Goal: Information Seeking & Learning: Learn about a topic

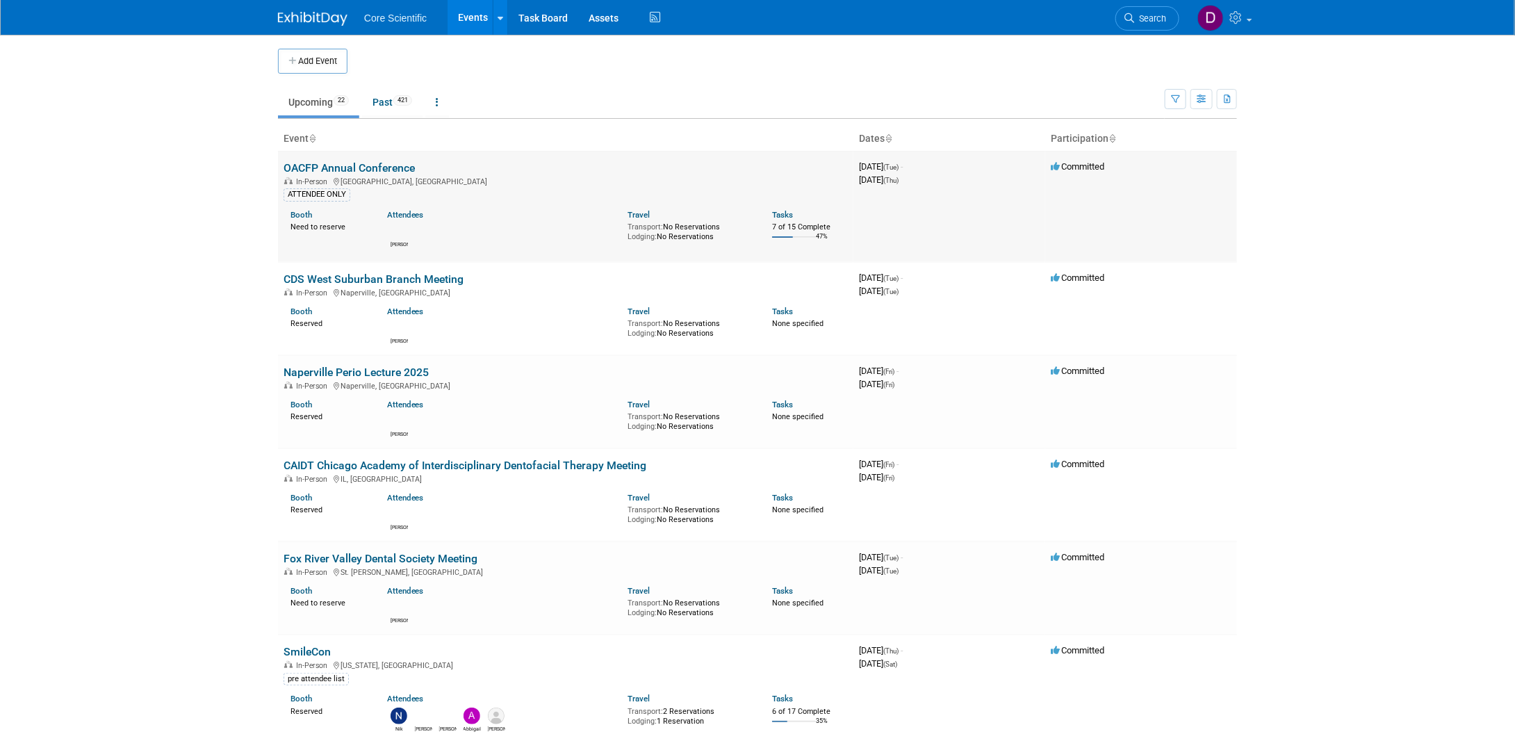
click at [351, 165] on link "OACFP Annual Conference" at bounding box center [349, 167] width 131 height 13
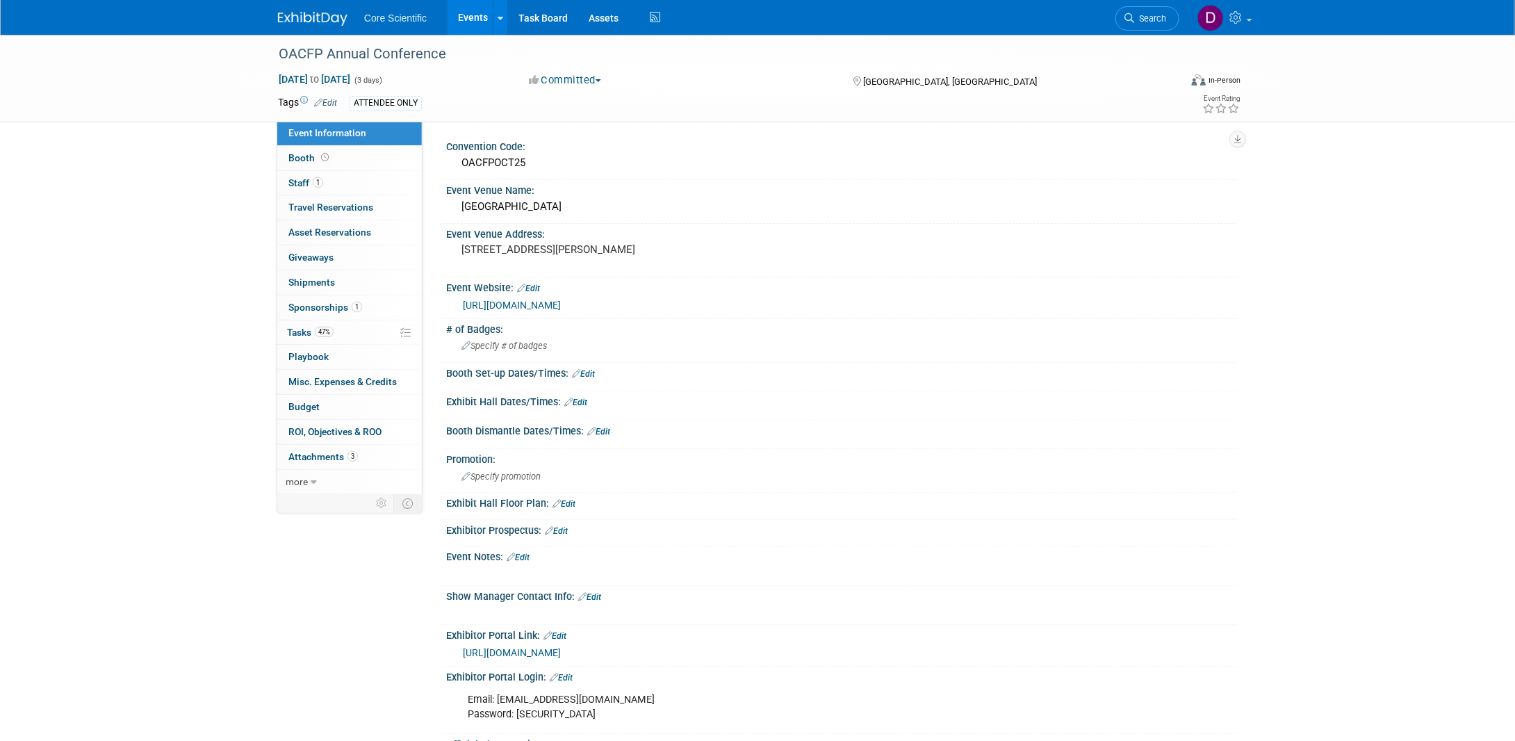
click at [561, 304] on link "https://oacfp.com/viewEvent.html?productId=8443" at bounding box center [512, 305] width 98 height 11
click at [309, 473] on link "more" at bounding box center [349, 482] width 145 height 24
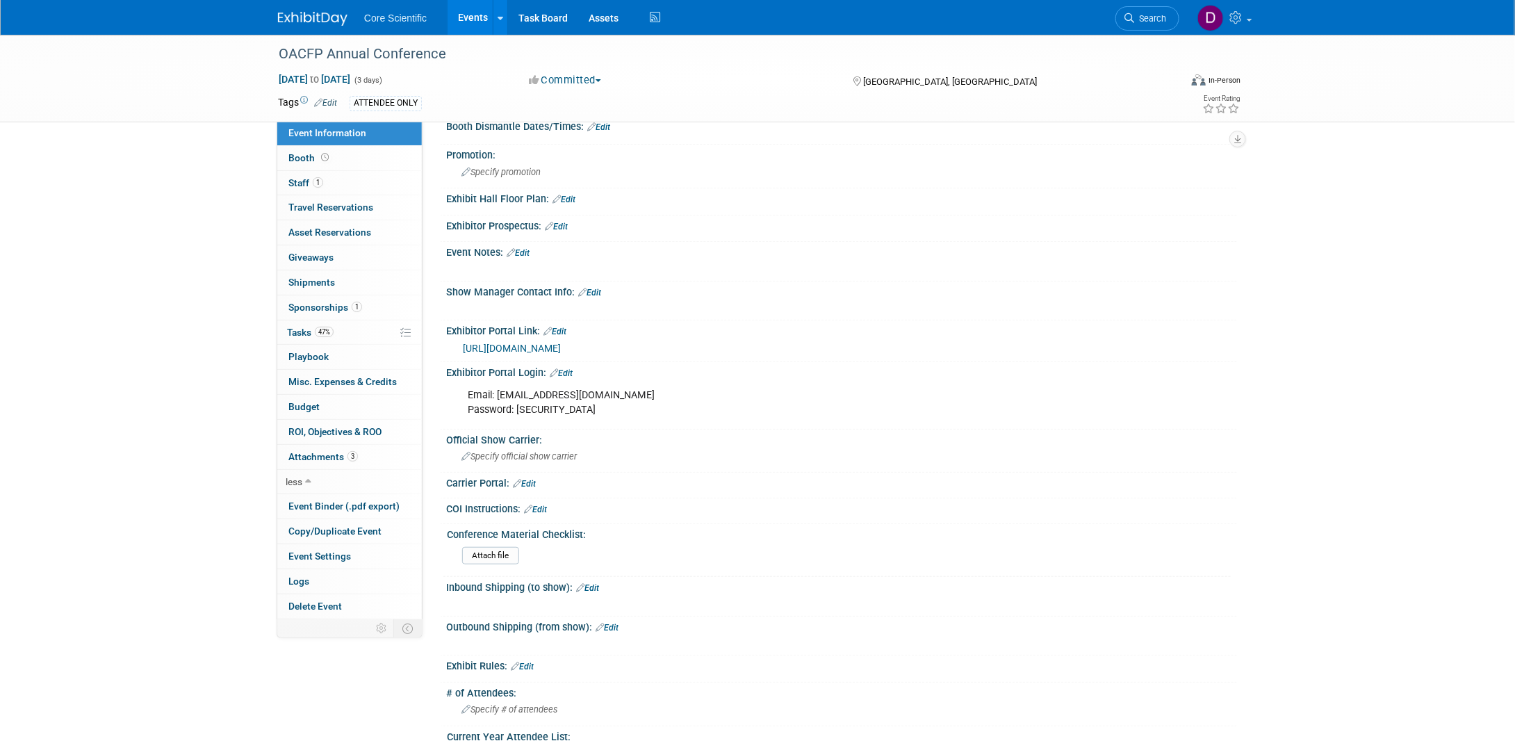
scroll to position [278, 0]
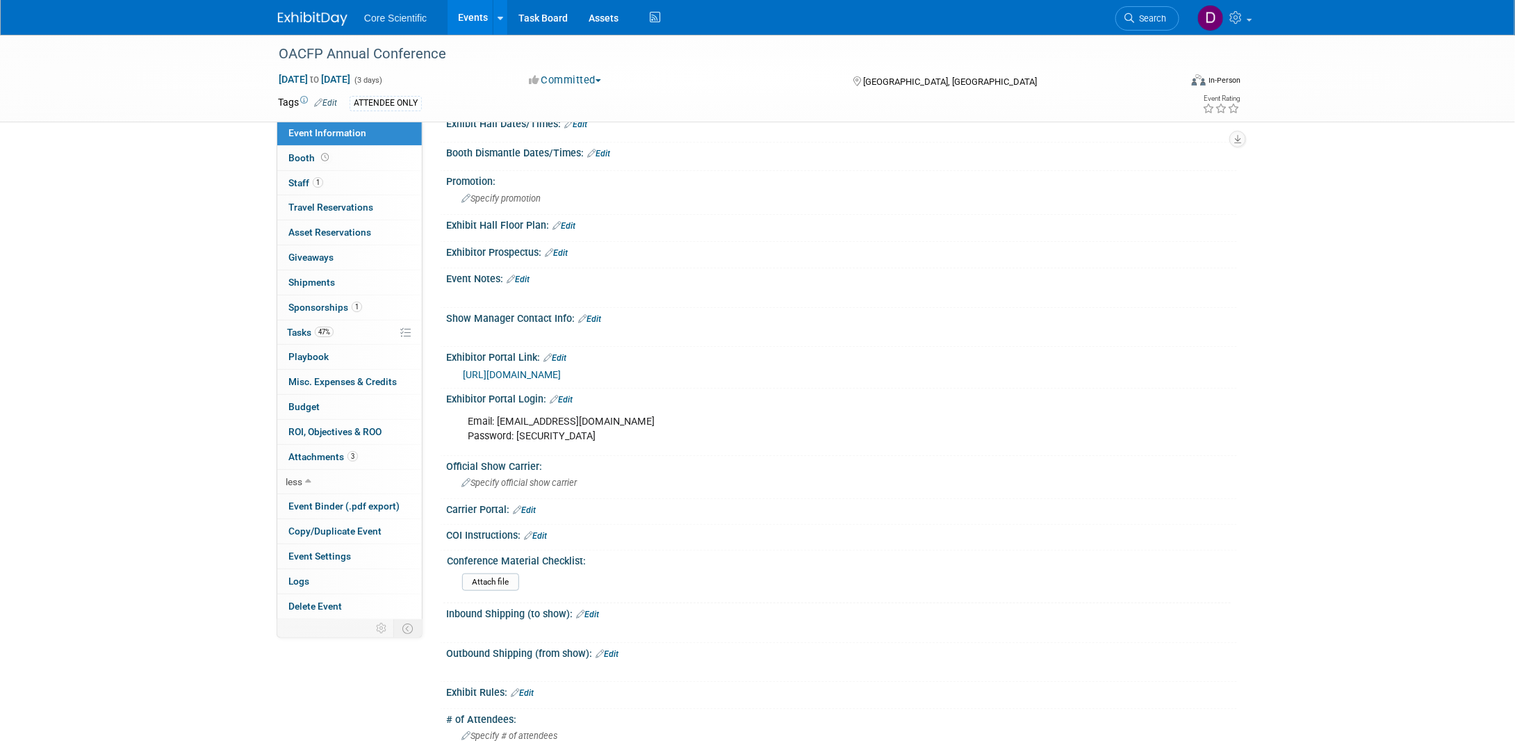
click at [561, 369] on link "https://site.pheedloop.com/portal/event/EVESRBFOCYJWB/portal/home/" at bounding box center [512, 374] width 98 height 11
drag, startPoint x: 643, startPoint y: 411, endPoint x: 498, endPoint y: 411, distance: 144.6
click at [498, 411] on div "Email: rwolff@core-scientific.com Password: J7i4vt6Pmz" at bounding box center [771, 429] width 626 height 42
copy div "rwolff@core-scientific.com"
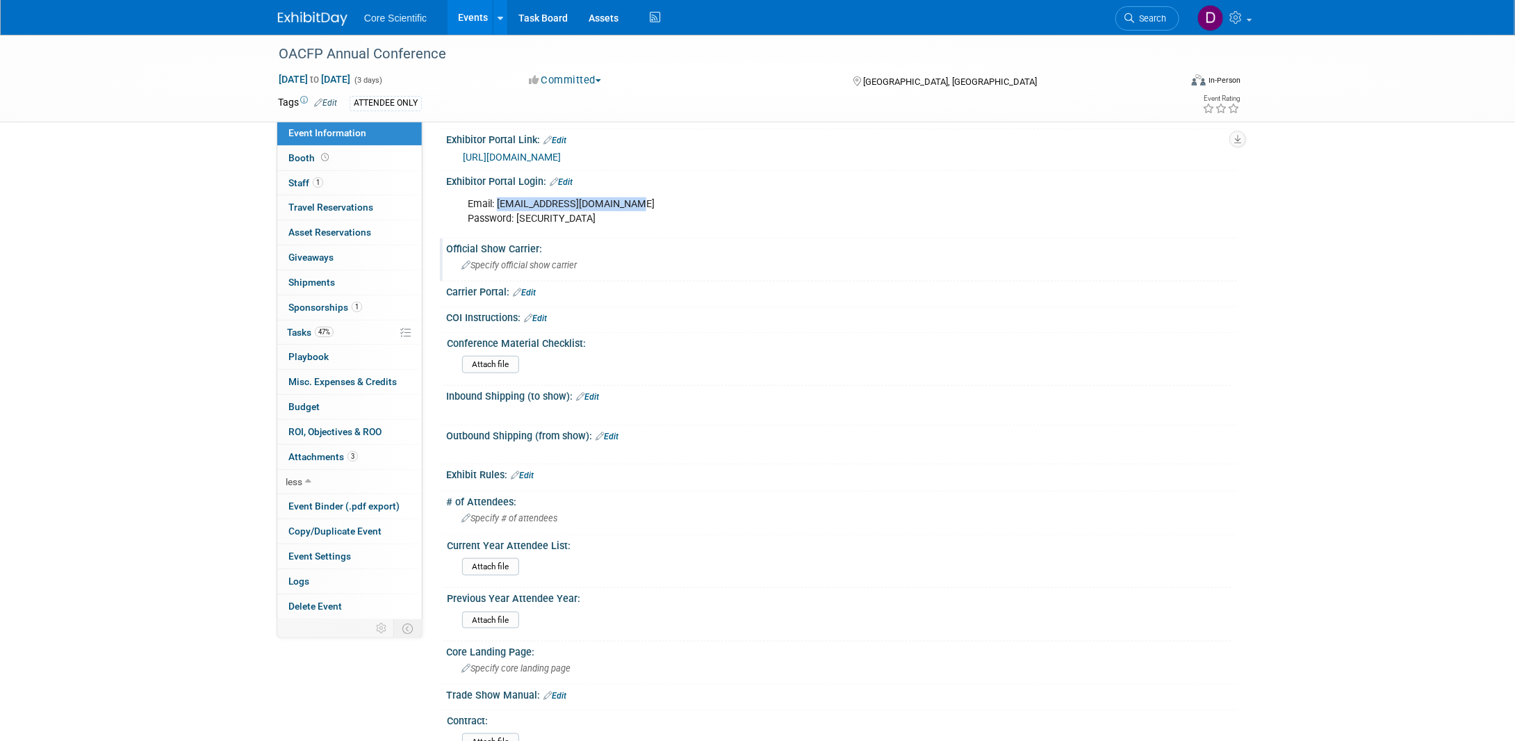
scroll to position [417, 0]
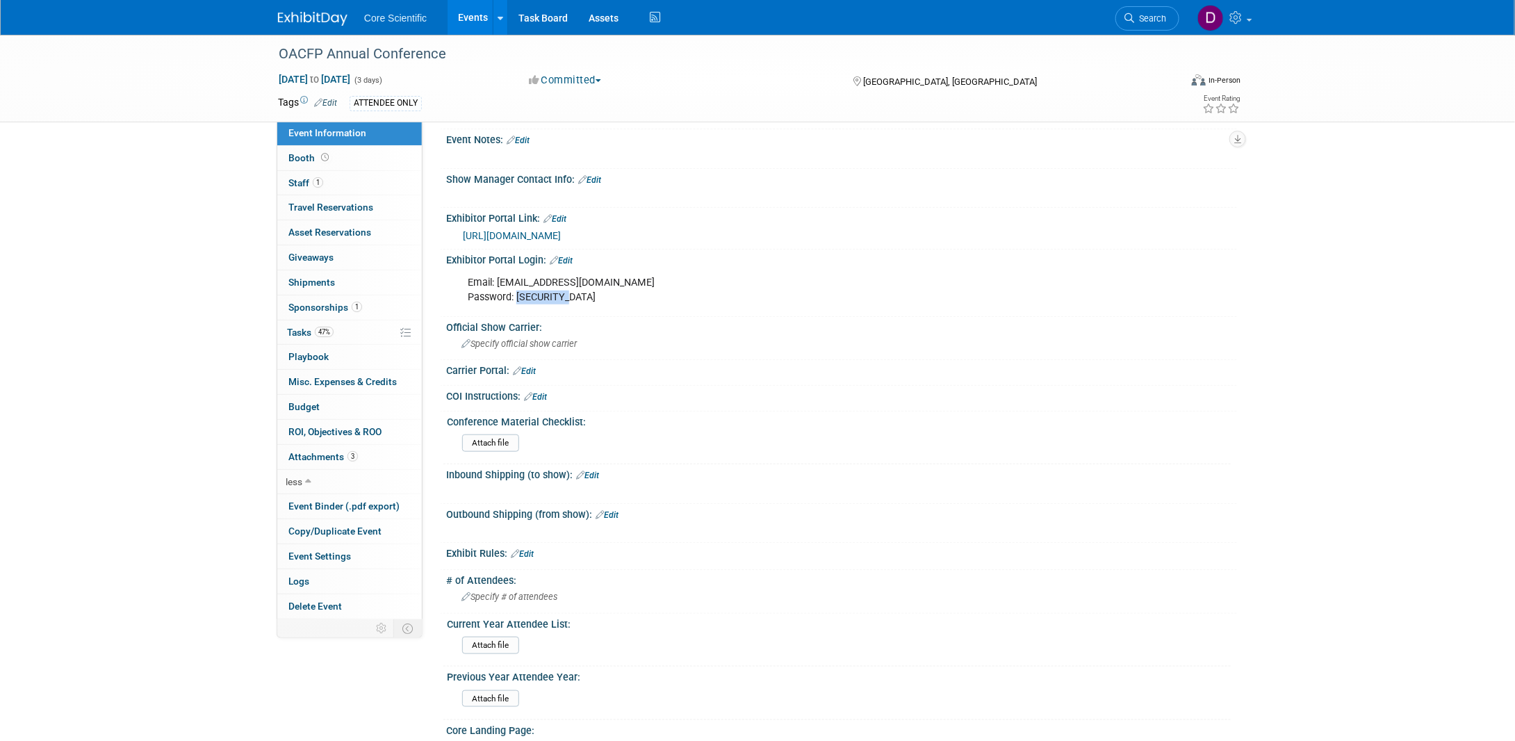
drag, startPoint x: 576, startPoint y: 289, endPoint x: 518, endPoint y: 293, distance: 58.5
click at [518, 293] on div "Email: rwolff@core-scientific.com Password: J7i4vt6Pmz" at bounding box center [771, 290] width 626 height 42
copy div "J7i4vt6Pmz"
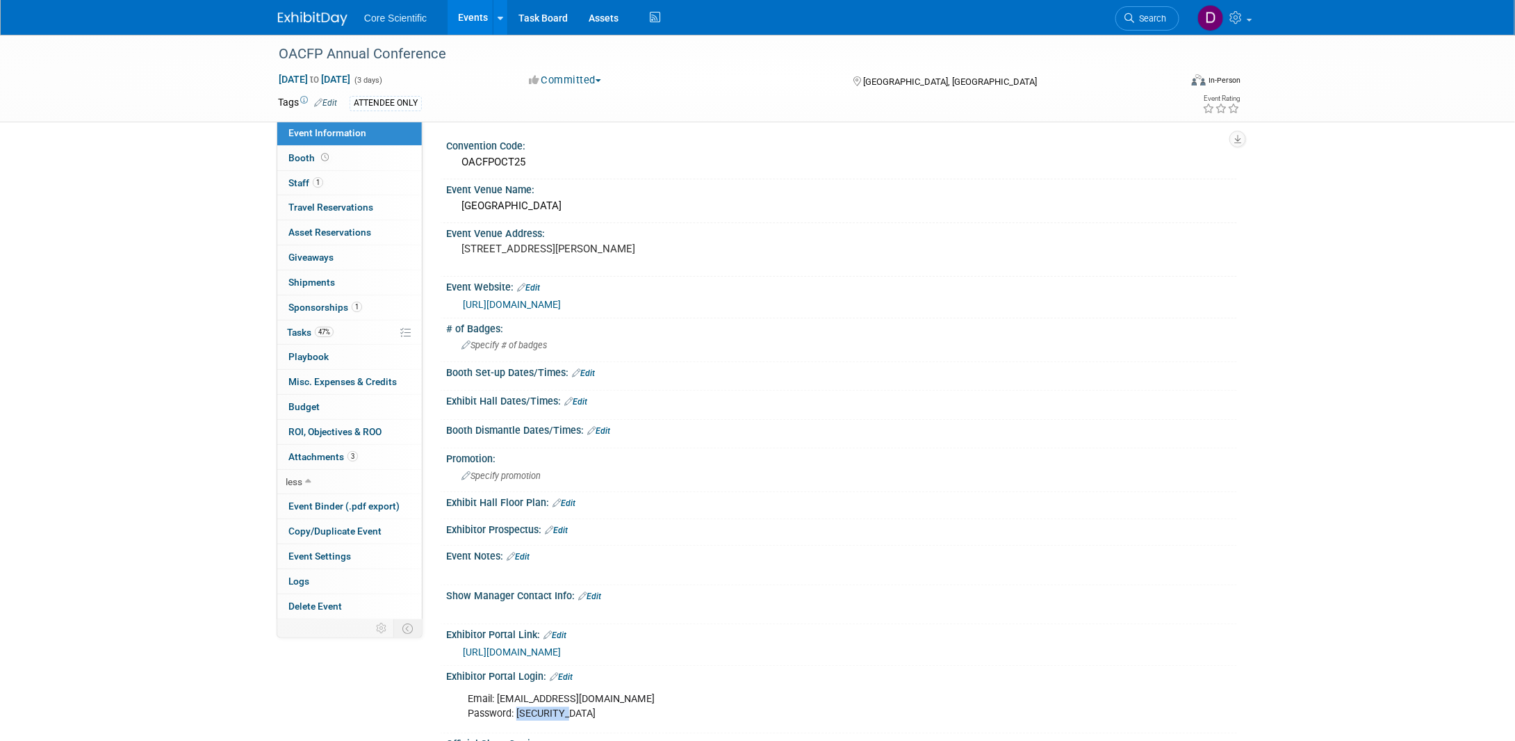
scroll to position [0, 0]
click at [530, 304] on link "https://oacfp.com/viewEvent.html?productId=8443" at bounding box center [512, 305] width 98 height 11
click at [313, 13] on img at bounding box center [313, 19] width 70 height 14
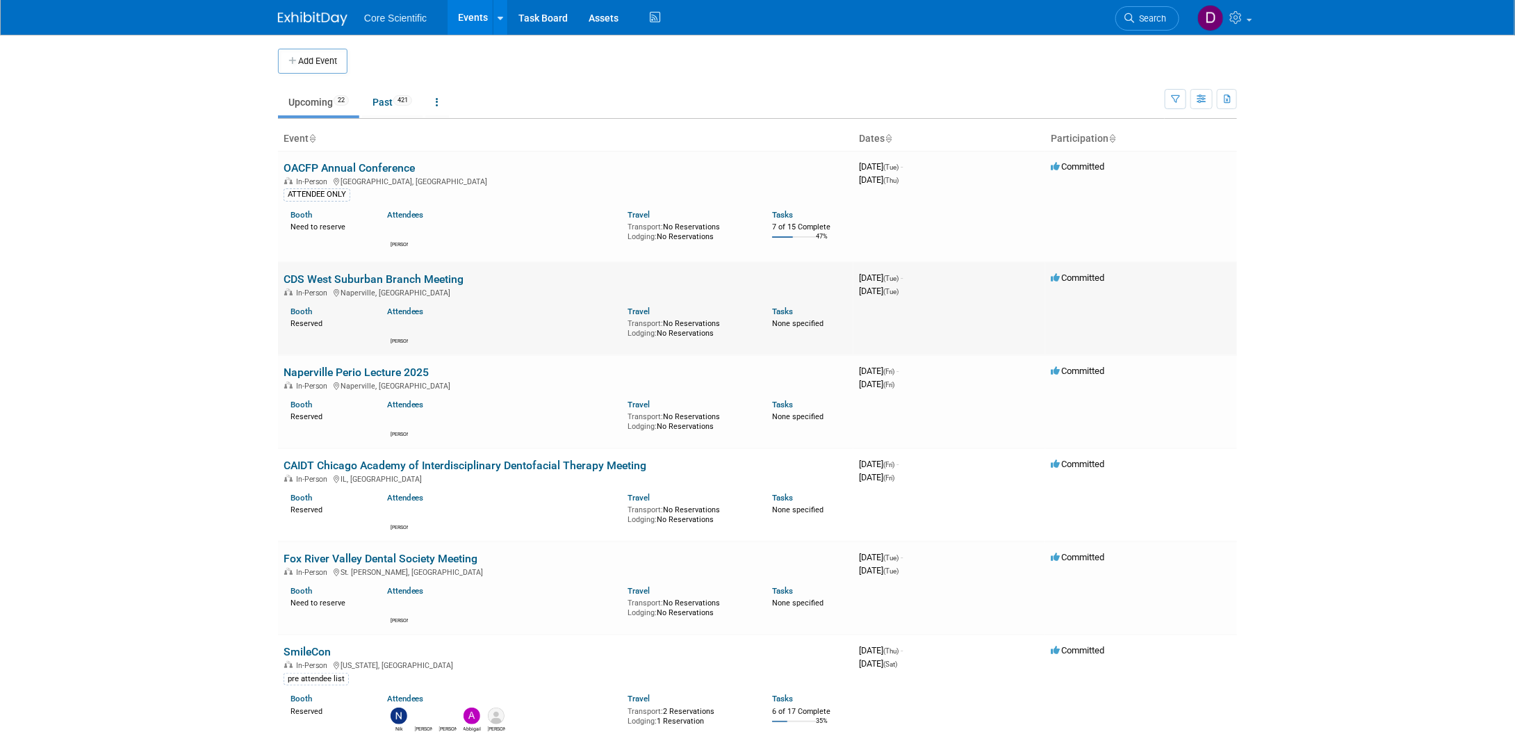
click at [361, 278] on link "CDS West Suburban Branch Meeting" at bounding box center [374, 278] width 180 height 13
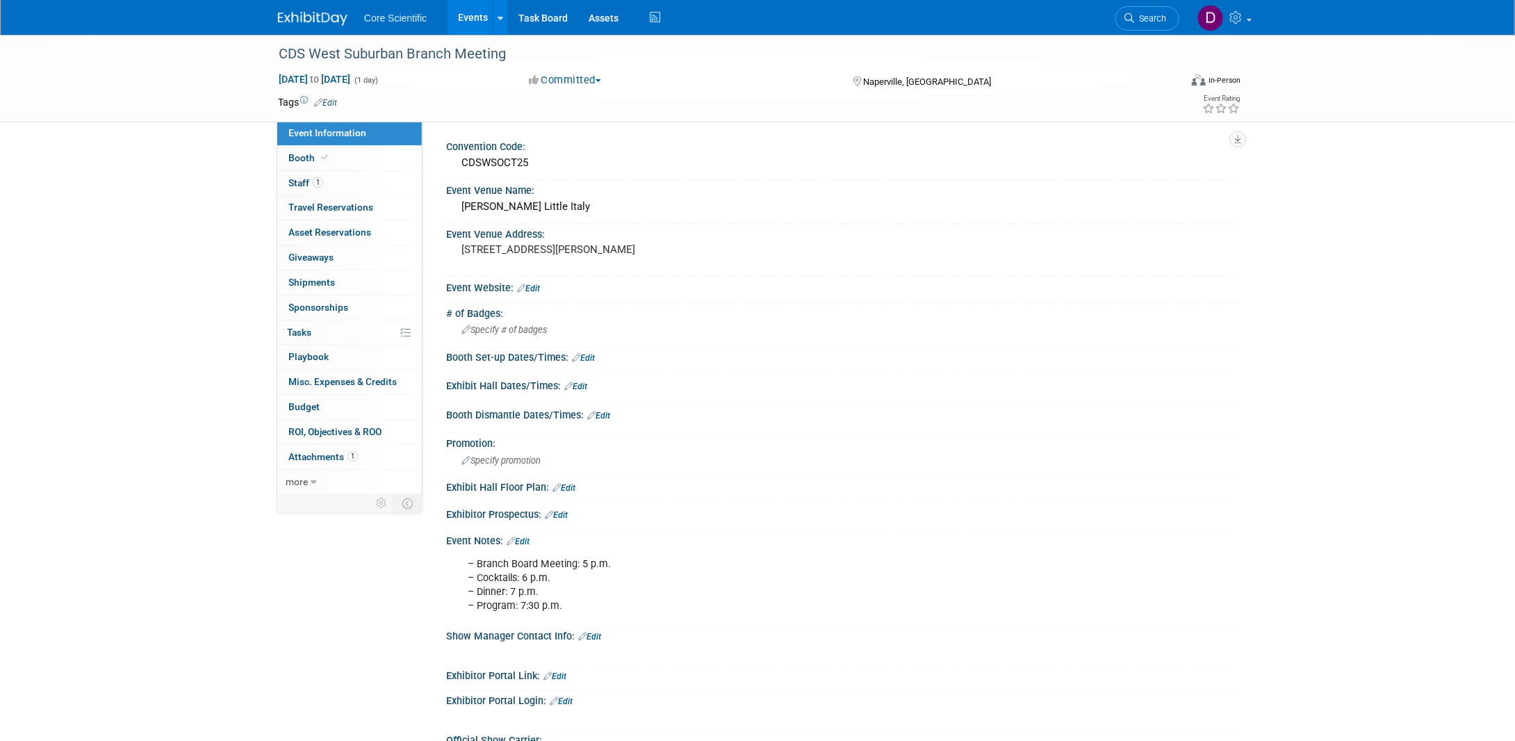
click at [304, 16] on img at bounding box center [313, 19] width 70 height 14
